Goal: Task Accomplishment & Management: Manage account settings

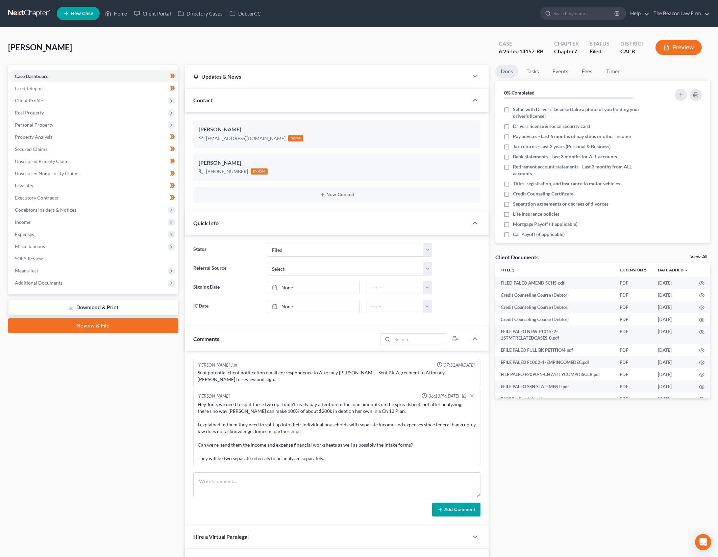
select select "2"
click at [119, 10] on link "Home" at bounding box center [116, 13] width 29 height 12
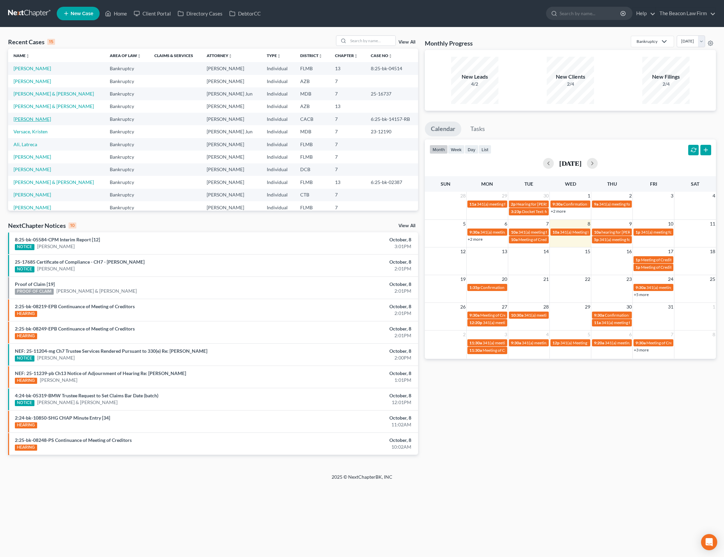
click at [32, 121] on link "[PERSON_NAME]" at bounding box center [32, 119] width 37 height 6
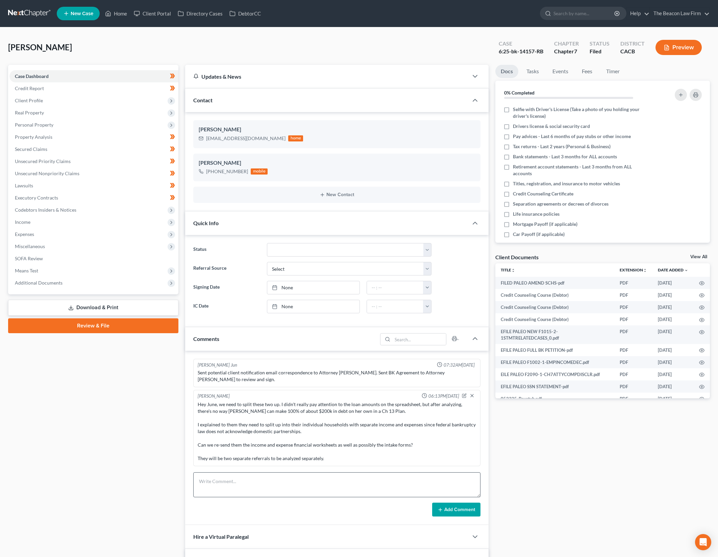
scroll to position [919, 0]
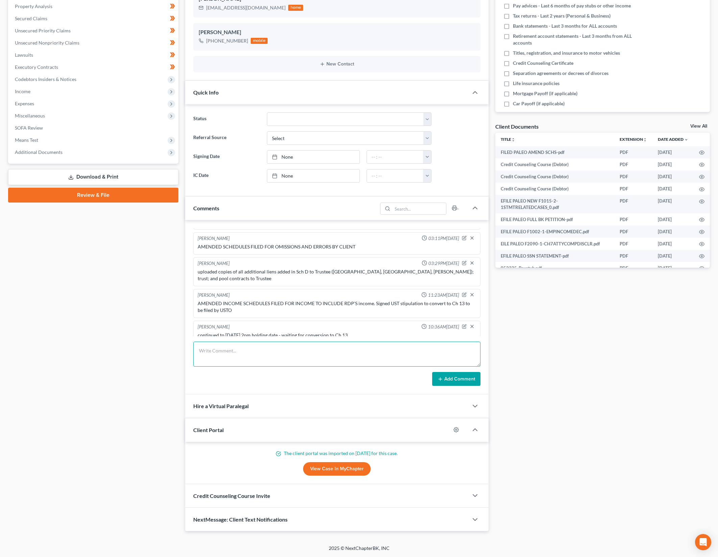
click at [378, 365] on textarea at bounding box center [336, 354] width 287 height 25
type textarea "Ch 7 341a concluded - waiting for stip to convert to be entered by court."
click at [460, 378] on button "Add Comment" at bounding box center [456, 379] width 48 height 14
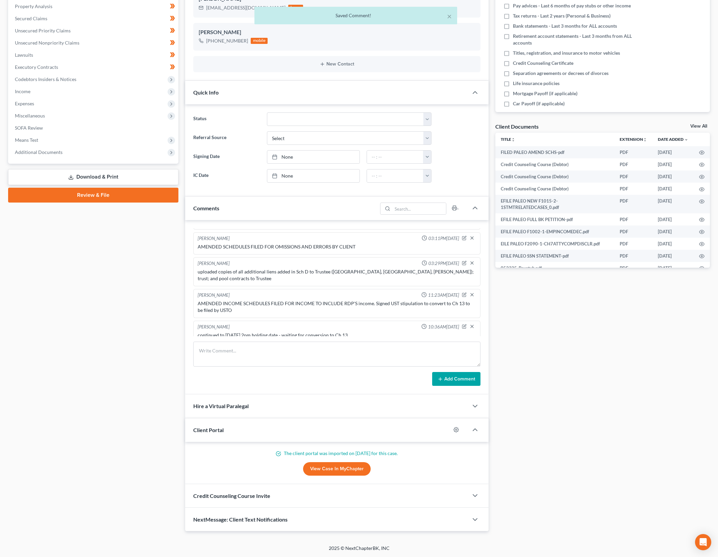
scroll to position [944, 0]
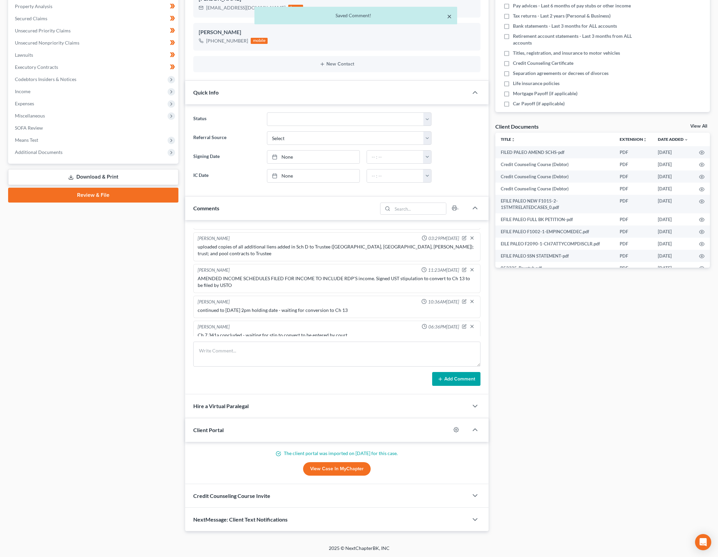
click at [449, 12] on button "×" at bounding box center [449, 16] width 5 height 8
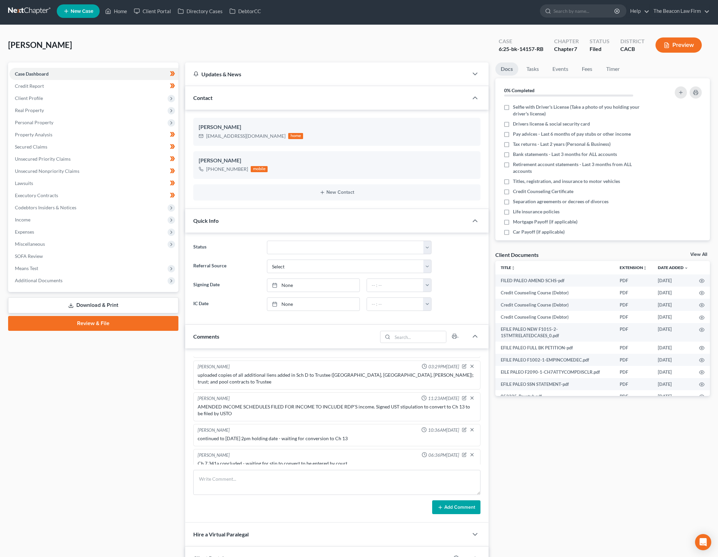
scroll to position [0, 0]
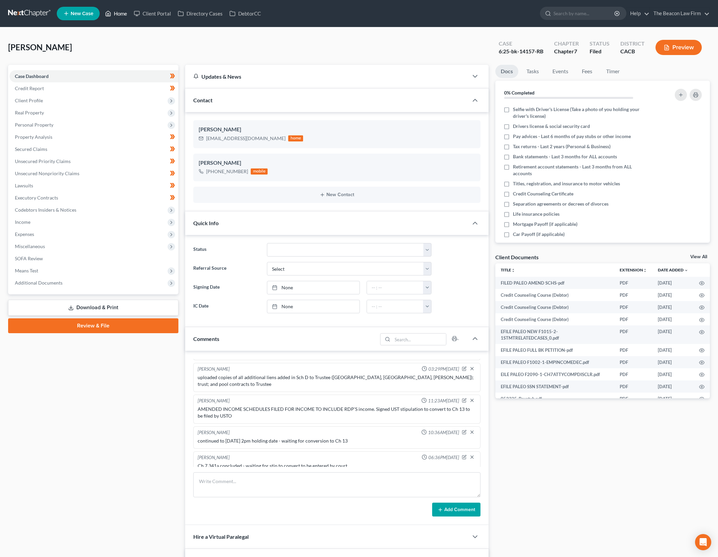
click at [117, 12] on link "Home" at bounding box center [116, 13] width 29 height 12
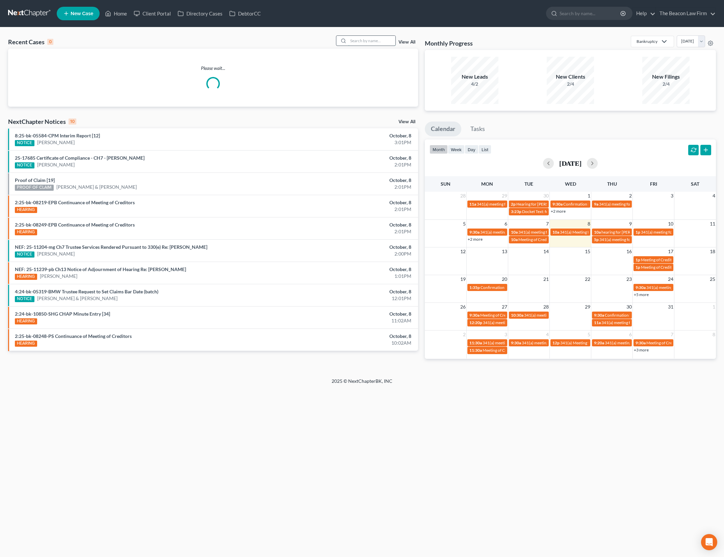
click at [392, 45] on input "search" at bounding box center [371, 41] width 47 height 10
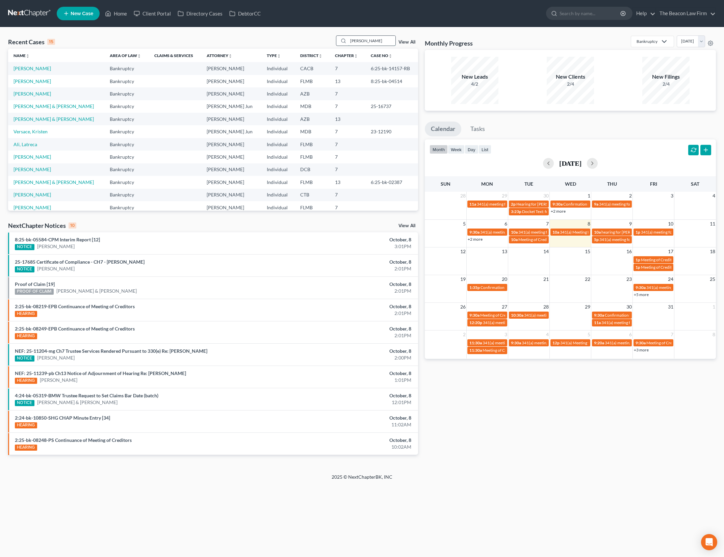
type input "[PERSON_NAME]"
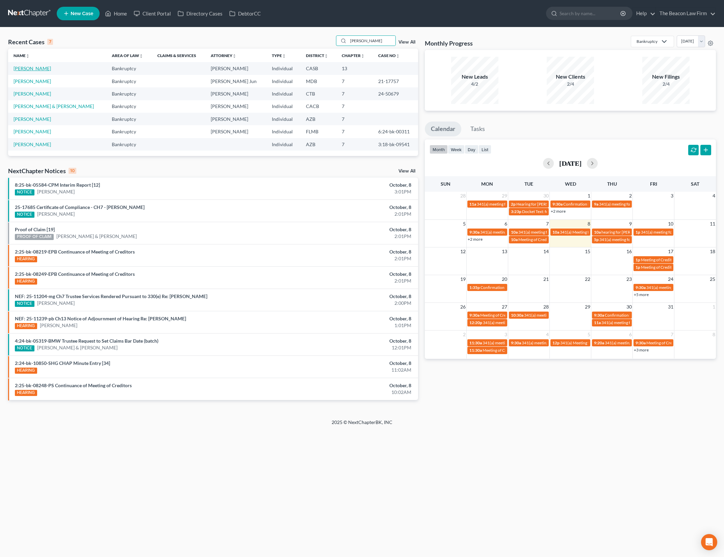
click at [30, 71] on link "[PERSON_NAME]" at bounding box center [32, 69] width 37 height 6
select select "3"
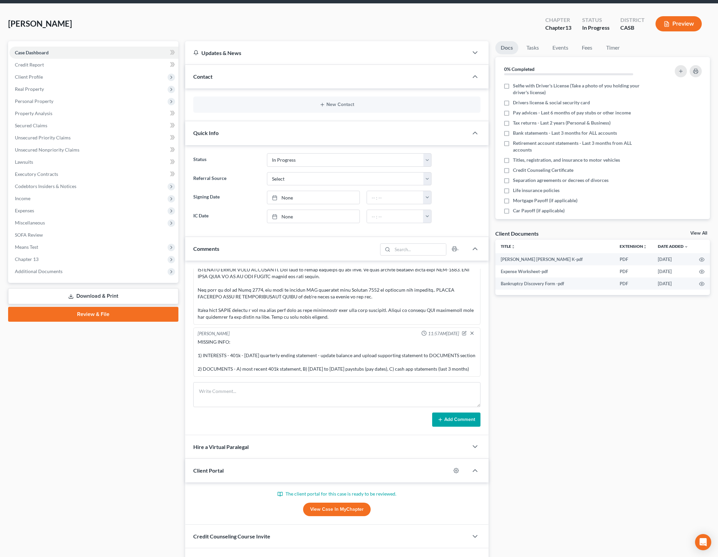
scroll to position [64, 0]
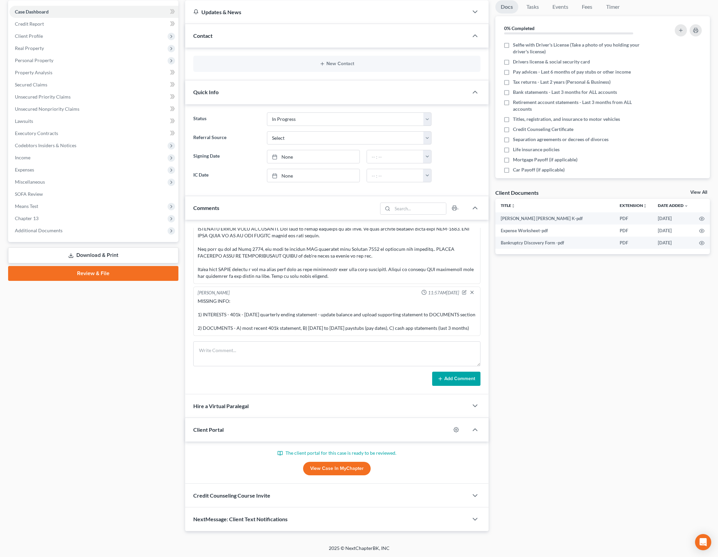
click at [352, 465] on link "View Case in MyChapter" at bounding box center [337, 469] width 68 height 14
drag, startPoint x: 355, startPoint y: 465, endPoint x: 413, endPoint y: 377, distance: 105.5
click at [355, 465] on link "View Case in MyChapter" at bounding box center [337, 469] width 68 height 14
